Goal: Task Accomplishment & Management: Manage account settings

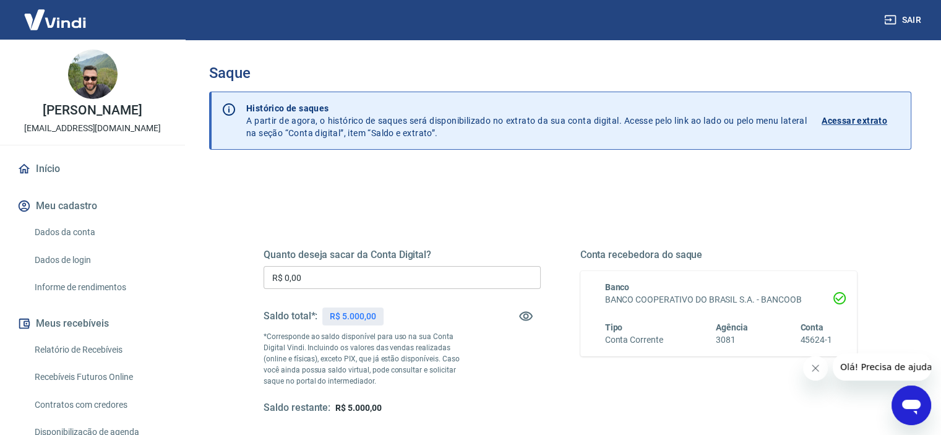
click at [376, 283] on input "R$ 0,00" at bounding box center [402, 277] width 277 height 23
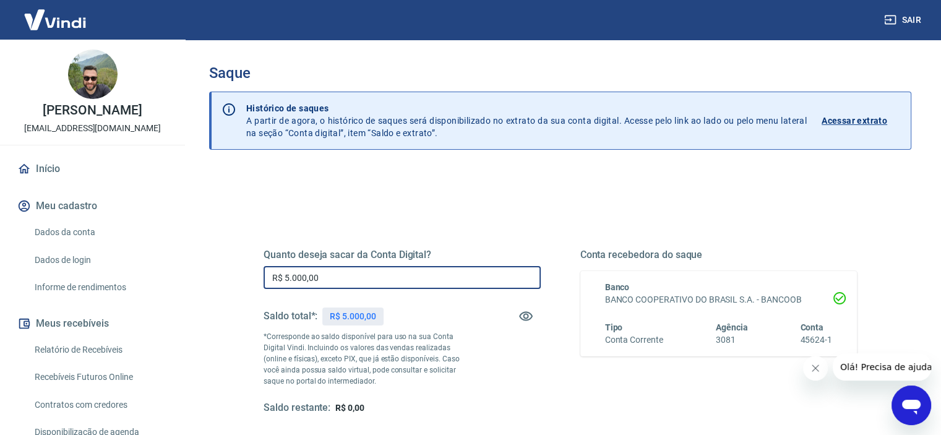
type input "R$ 5.000,00"
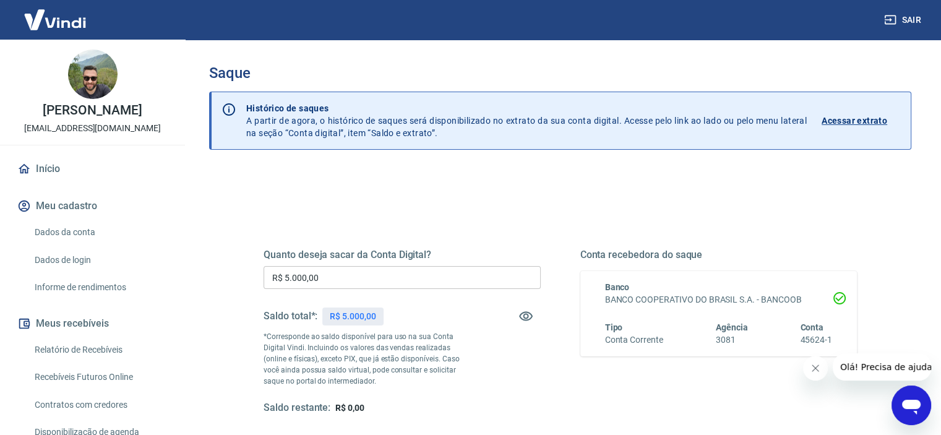
click at [814, 367] on icon "Fechar mensagem da empresa" at bounding box center [815, 368] width 10 height 10
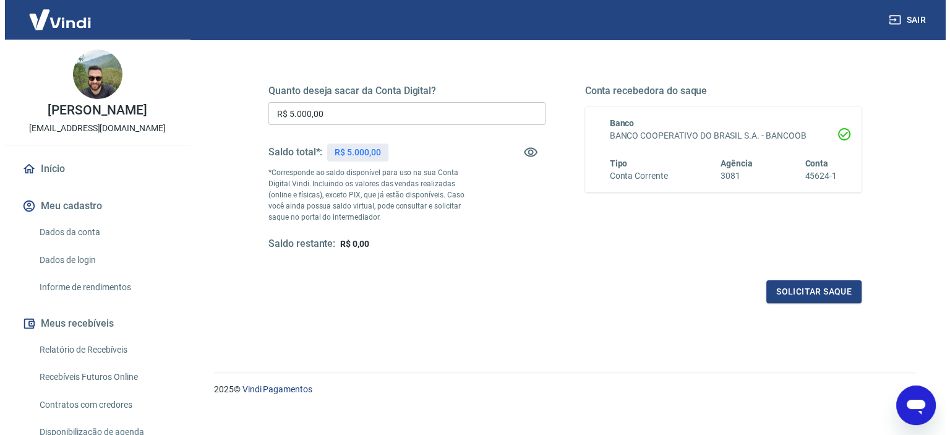
scroll to position [176, 0]
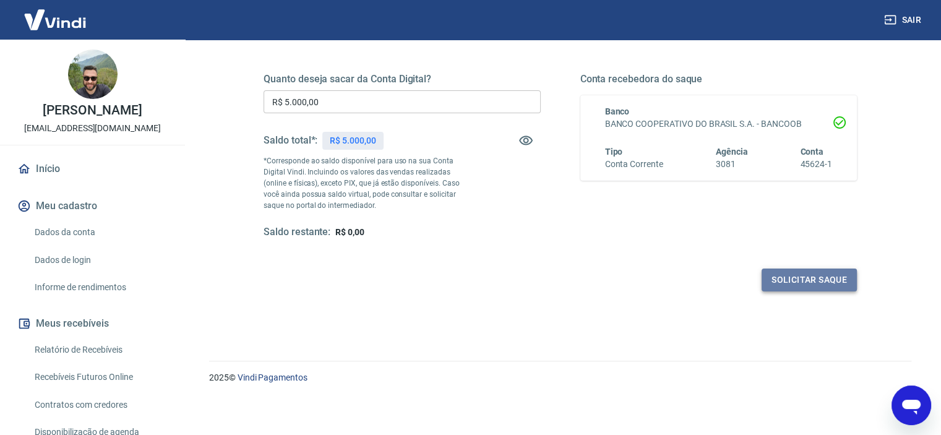
click at [808, 281] on button "Solicitar saque" at bounding box center [809, 279] width 95 height 23
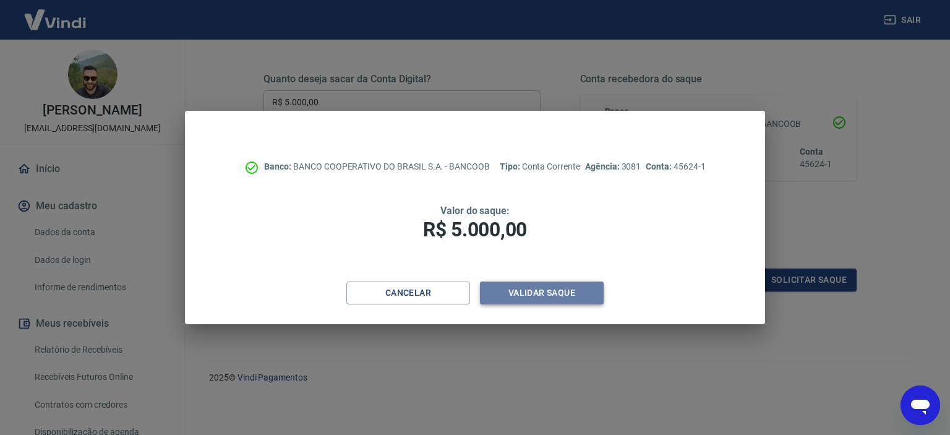
click at [523, 293] on button "Validar saque" at bounding box center [542, 292] width 124 height 23
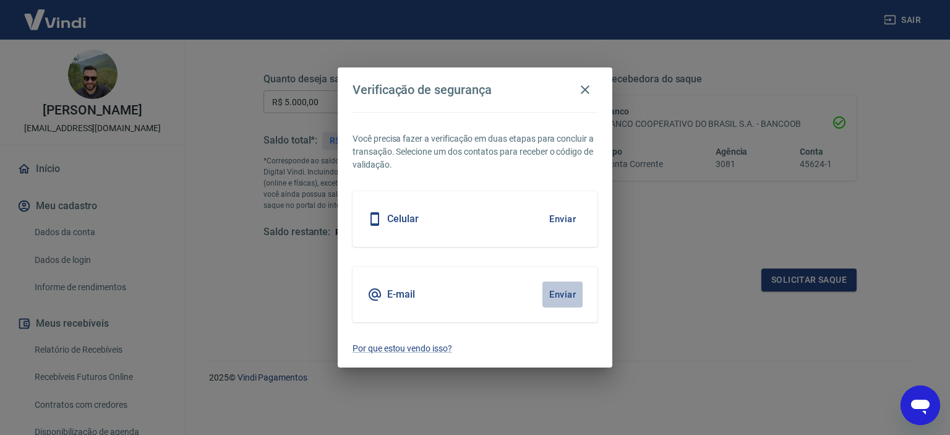
click at [564, 293] on button "Enviar" at bounding box center [563, 294] width 40 height 26
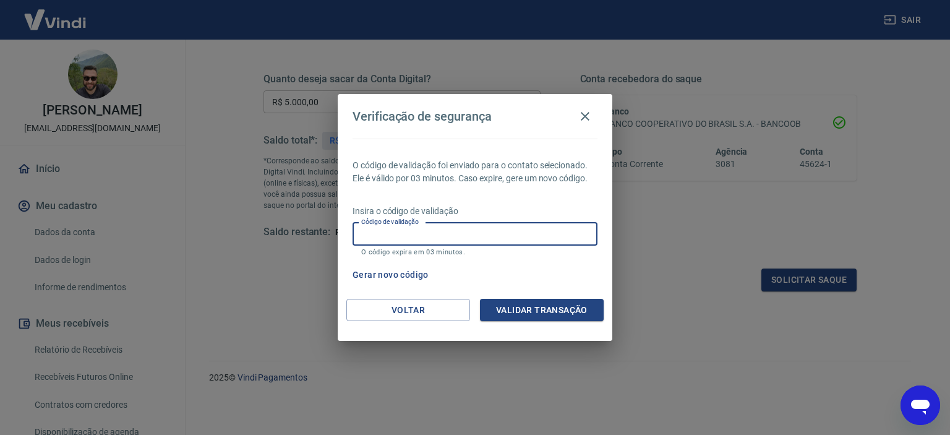
click at [486, 238] on input "Código de validação" at bounding box center [475, 234] width 245 height 23
paste input "679922"
type input "679922"
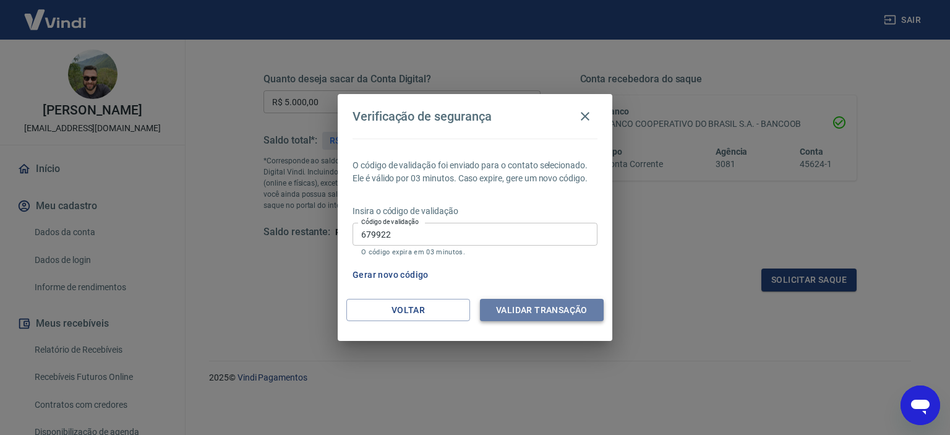
click at [534, 312] on button "Validar transação" at bounding box center [542, 310] width 124 height 23
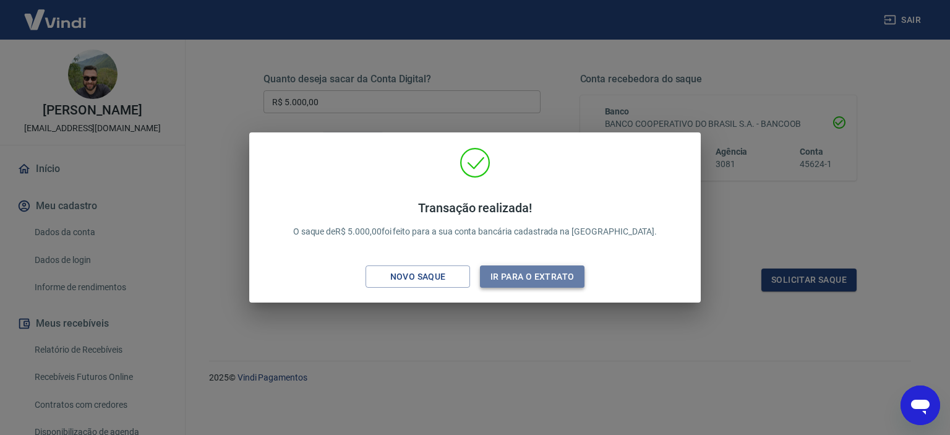
click at [542, 278] on button "Ir para o extrato" at bounding box center [532, 276] width 105 height 23
